Goal: Check status: Check status

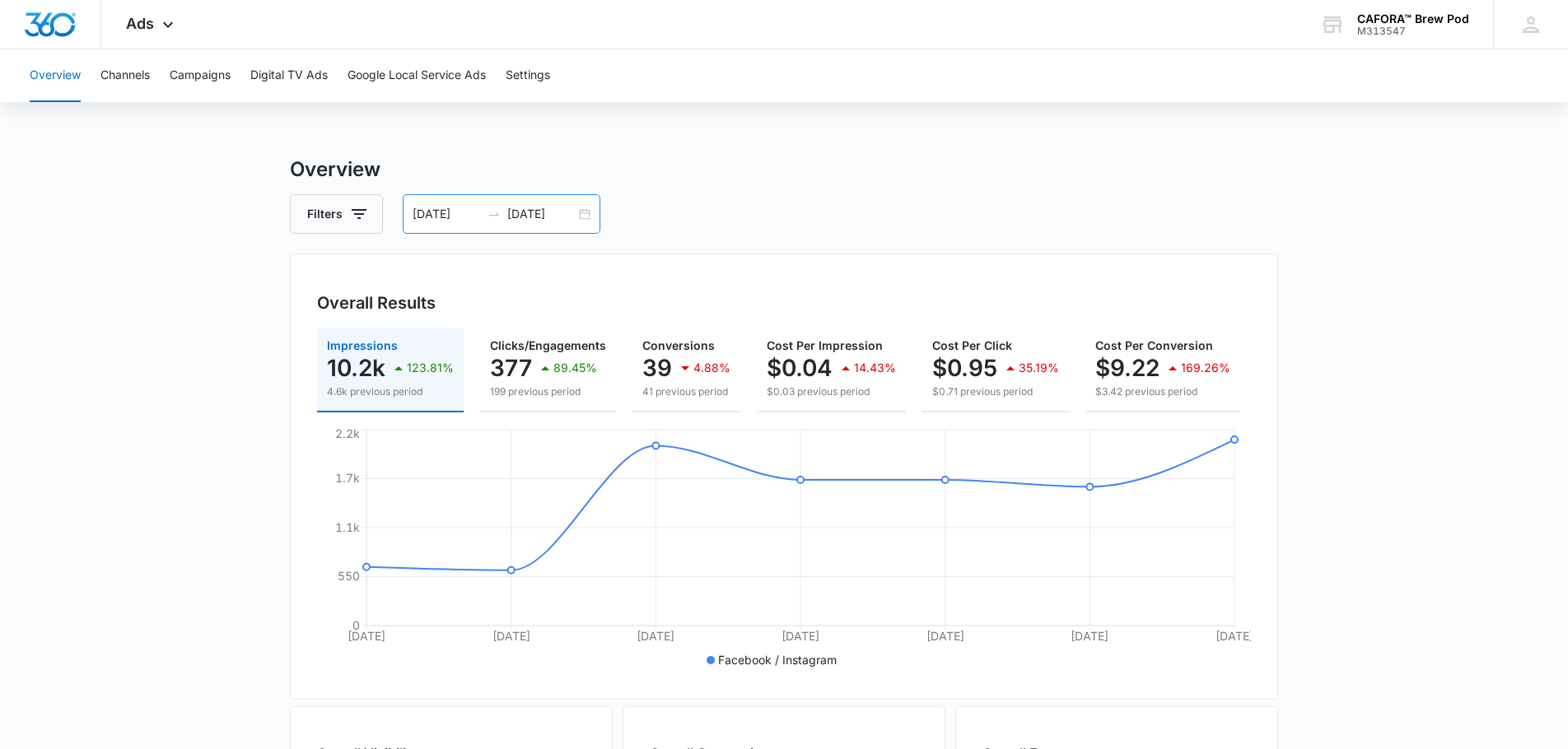
click at [587, 217] on div "[DATE] [DATE]" at bounding box center [502, 214] width 198 height 40
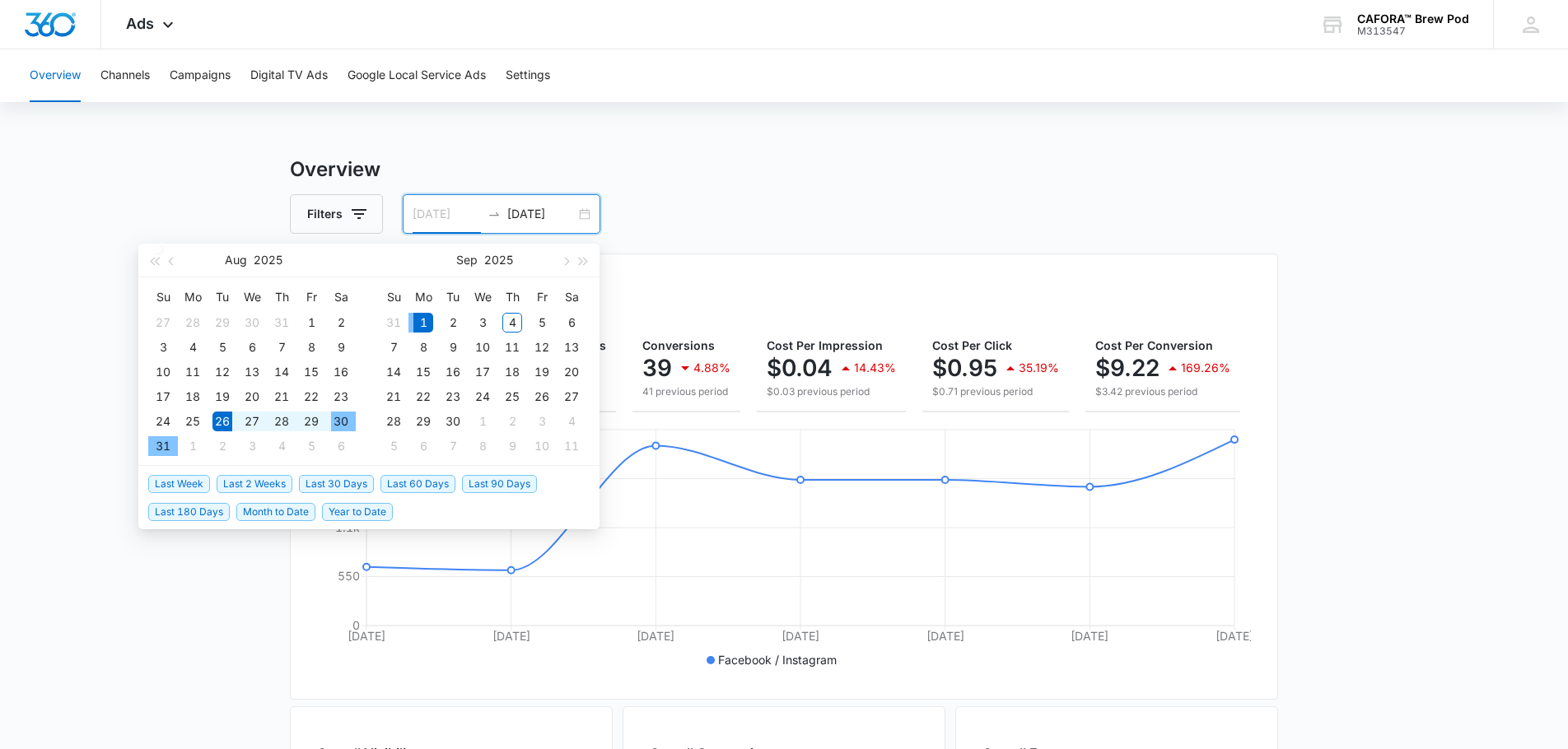
type input "[DATE]"
click at [221, 421] on div "26" at bounding box center [222, 421] width 20 height 20
type input "[DATE]"
click at [514, 319] on div "4" at bounding box center [512, 323] width 20 height 20
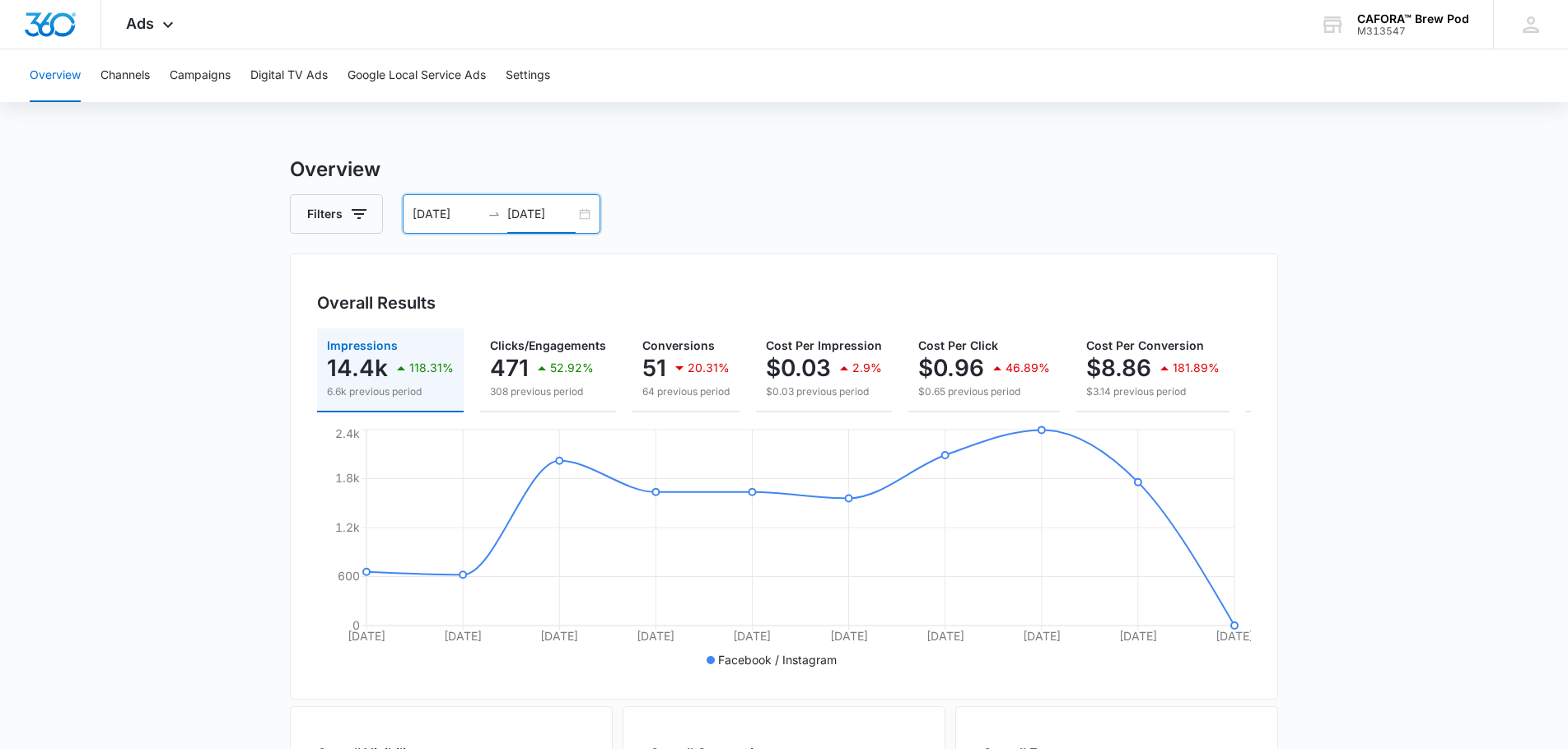
click at [584, 214] on div "[DATE] [DATE]" at bounding box center [502, 214] width 198 height 40
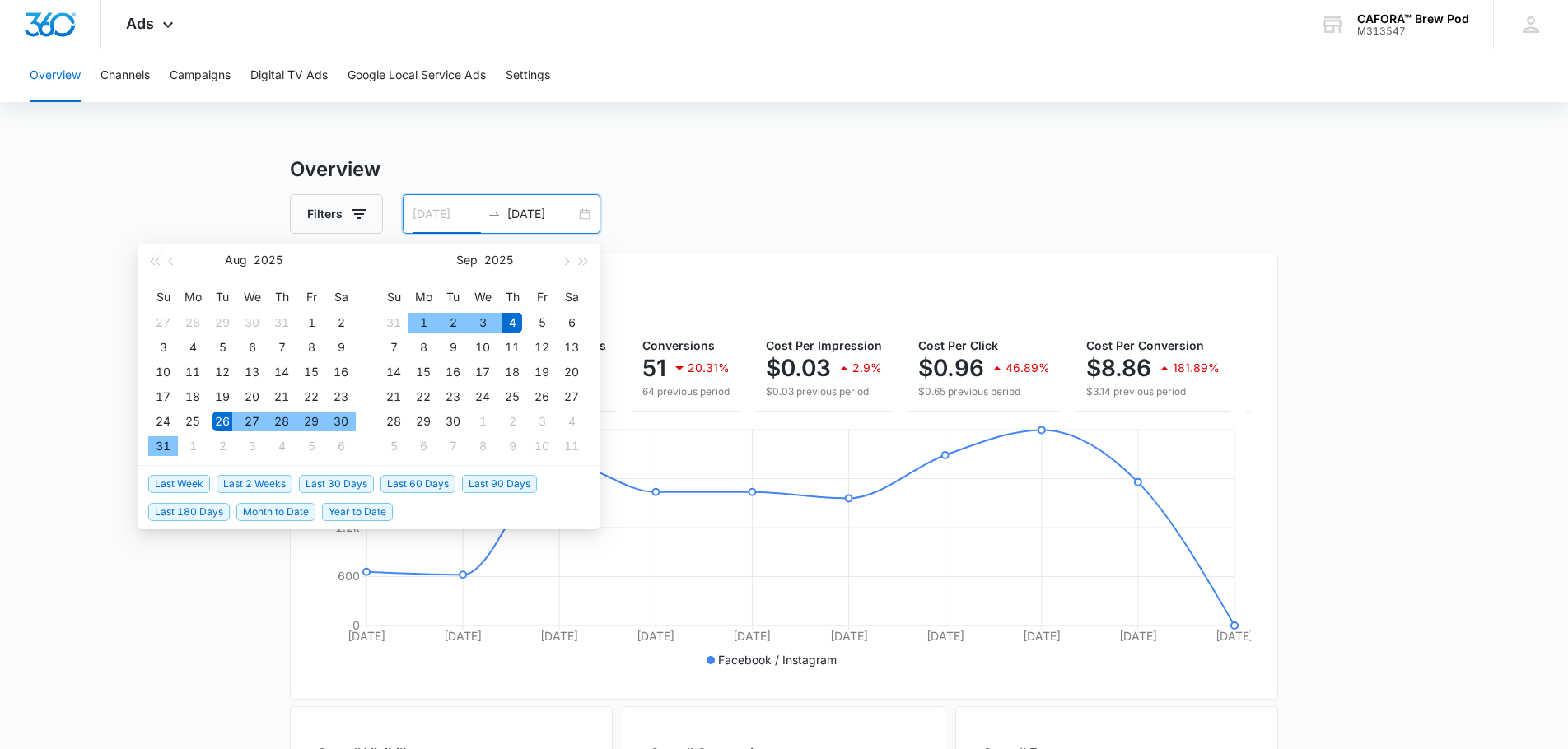
type input "[DATE]"
click at [216, 420] on div "26" at bounding box center [222, 421] width 20 height 20
type input "[DATE]"
click at [484, 320] on div "3" at bounding box center [483, 323] width 20 height 20
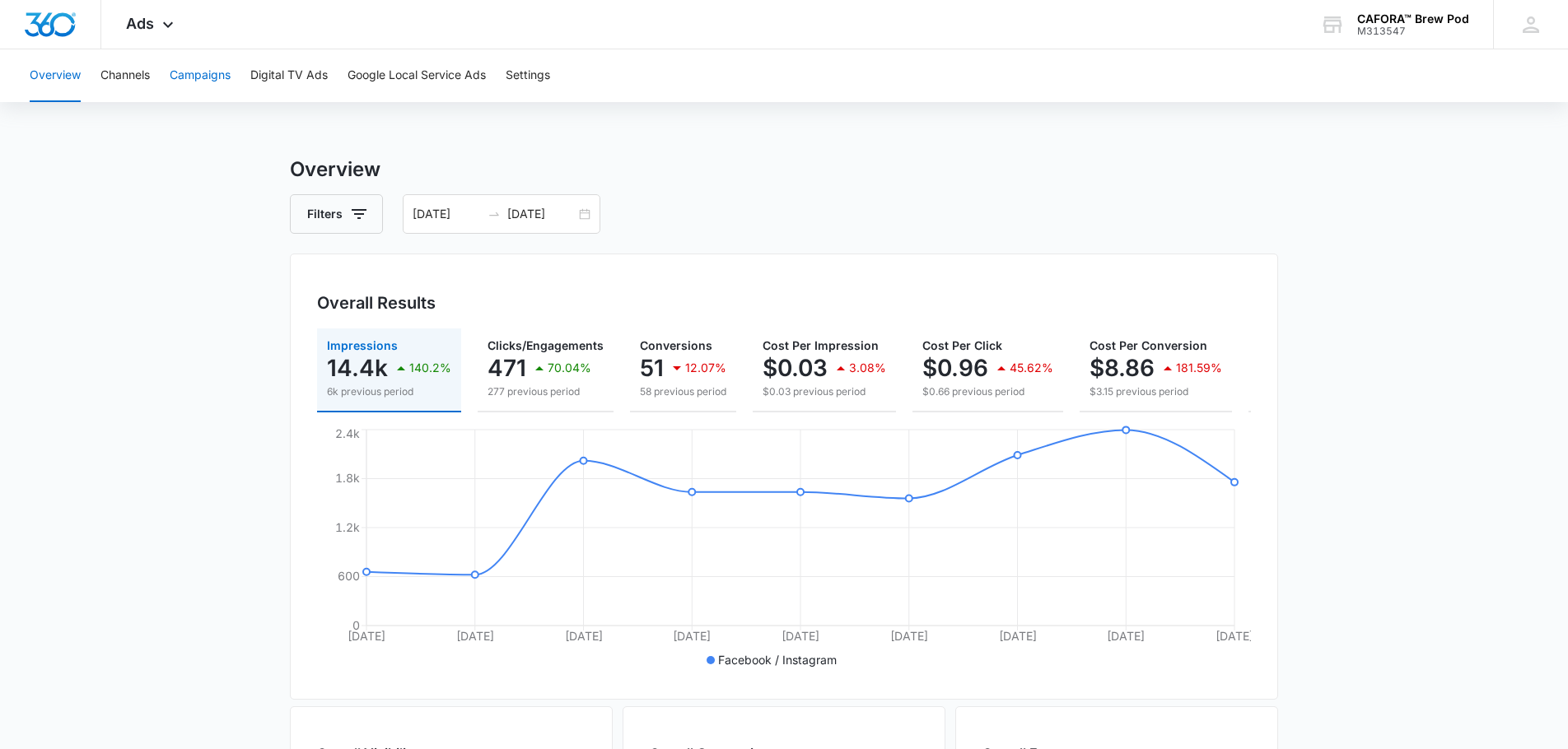
click at [219, 76] on button "Campaigns" at bounding box center [200, 76] width 61 height 53
